Goal: Go to known website: Access a specific website the user already knows

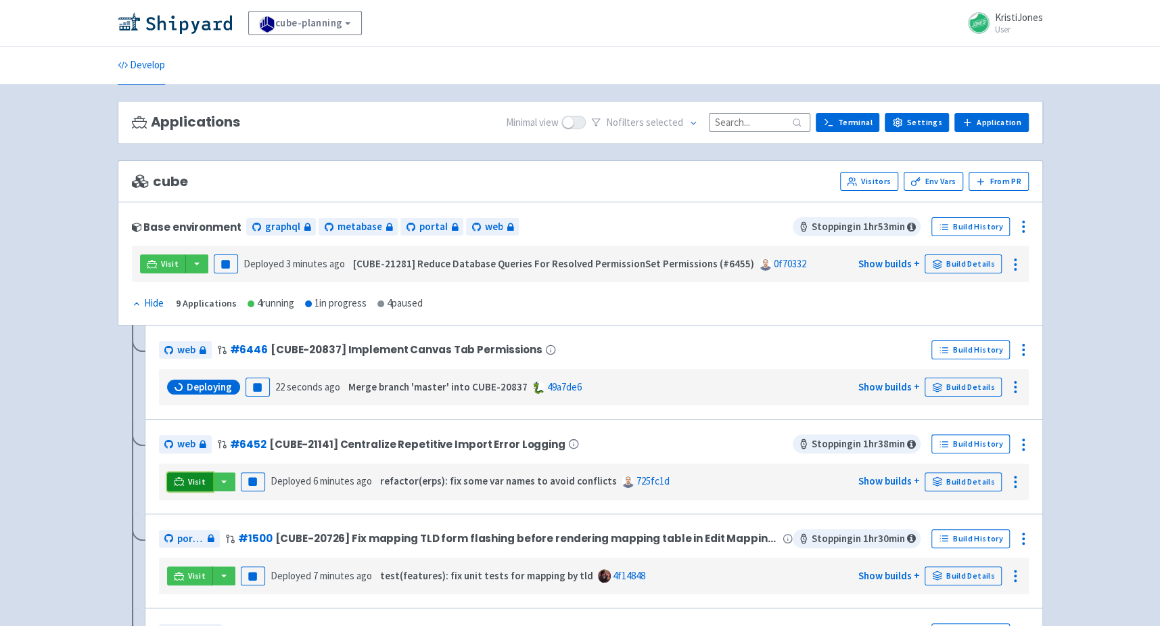
click at [186, 477] on link "Visit" at bounding box center [190, 481] width 46 height 19
